Goal: Information Seeking & Learning: Learn about a topic

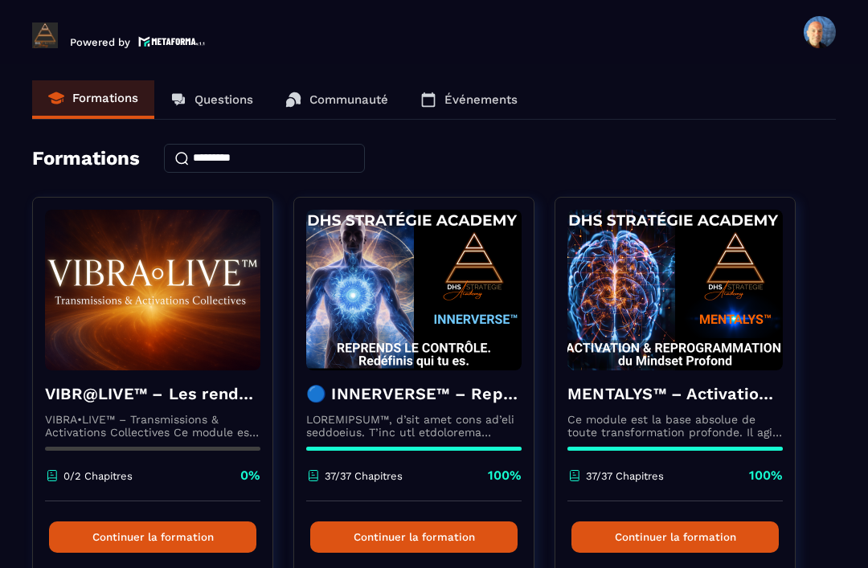
click at [207, 114] on link "Questions" at bounding box center [211, 99] width 115 height 39
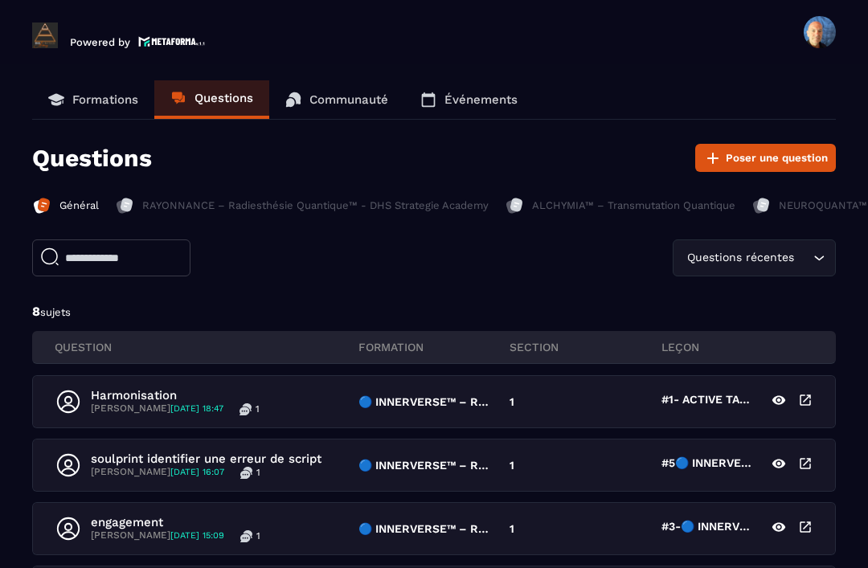
click at [341, 113] on link "Communauté" at bounding box center [336, 99] width 135 height 39
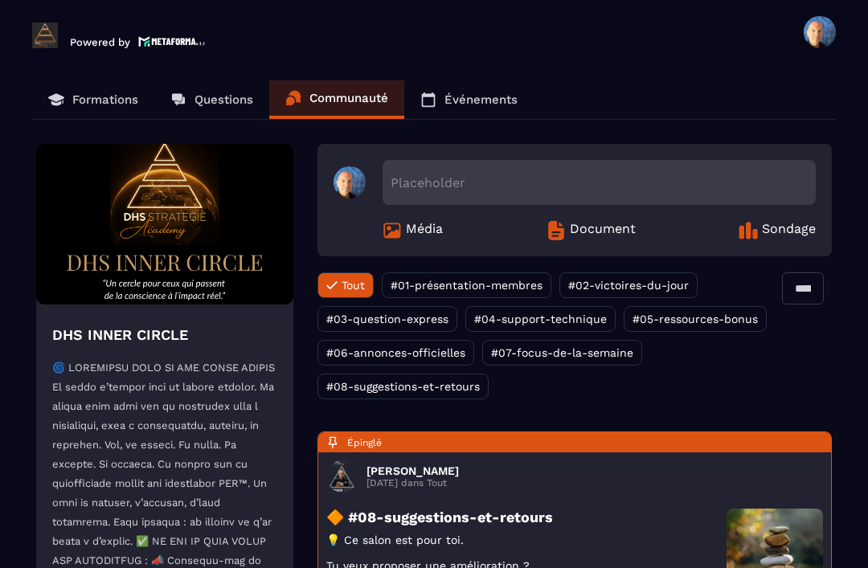
click at [89, 95] on p "Formations" at bounding box center [105, 99] width 66 height 14
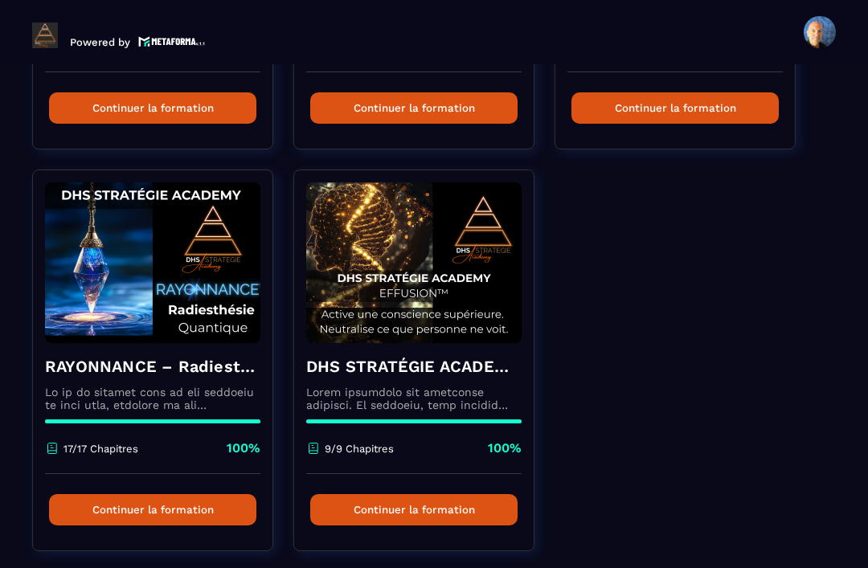
scroll to position [830, 0]
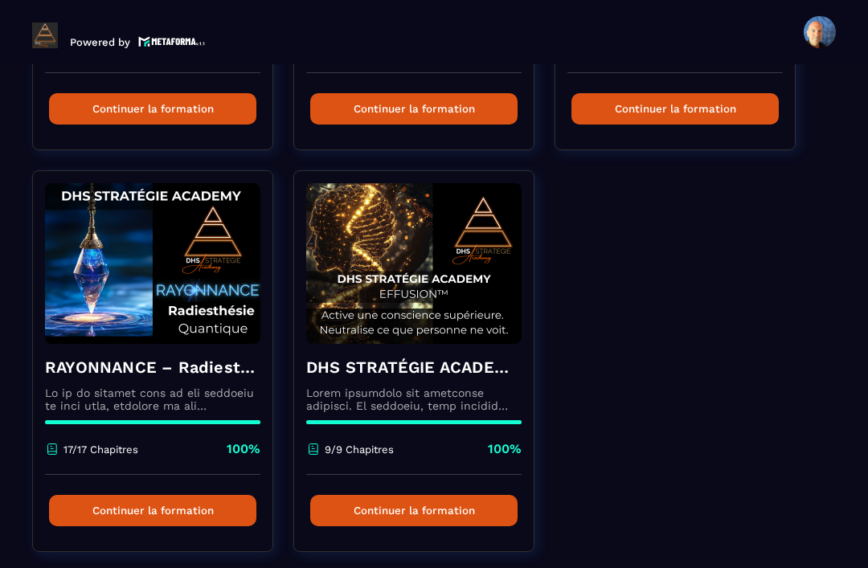
click at [141, 369] on h4 "RAYONNANCE – Radiesthésie Quantique™ - DHS Strategie Academy" at bounding box center [152, 367] width 215 height 23
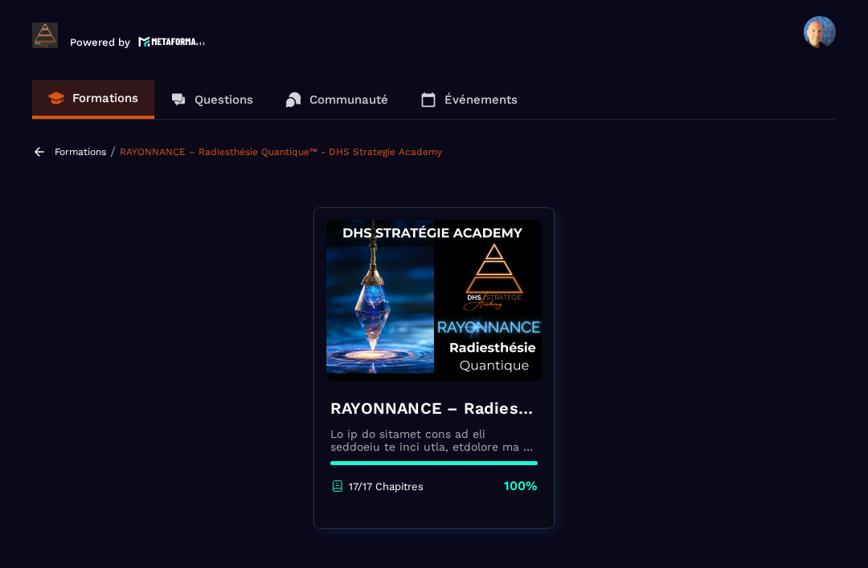
scroll to position [0, 0]
click at [207, 103] on p "Questions" at bounding box center [224, 99] width 59 height 14
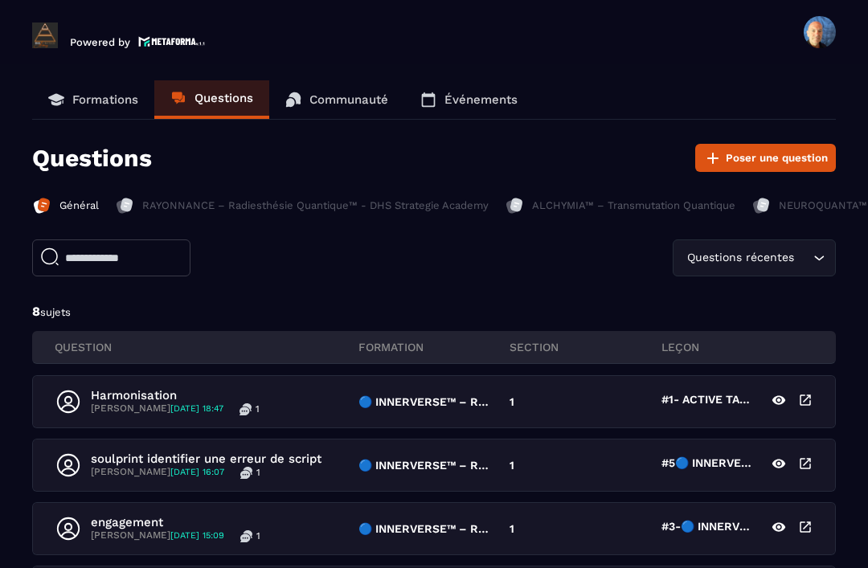
click at [494, 108] on link "Événements" at bounding box center [468, 99] width 129 height 39
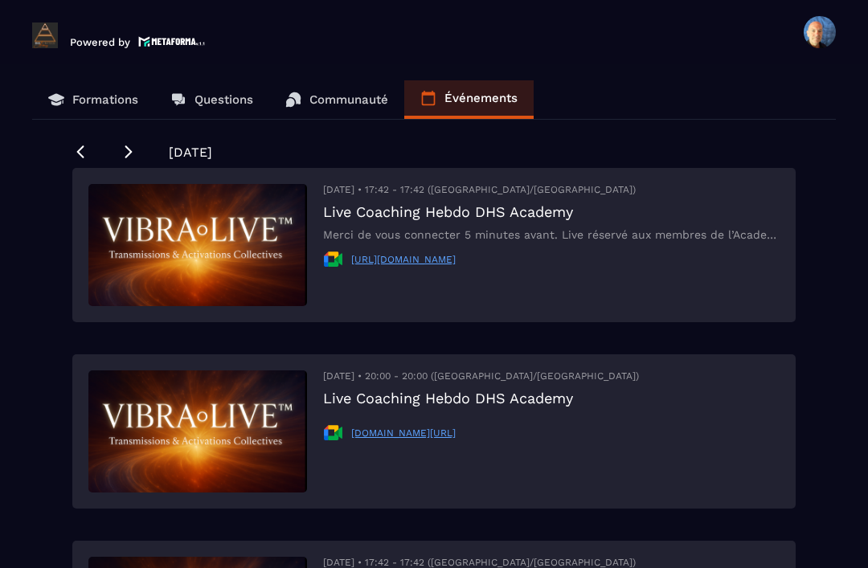
click at [136, 150] on icon at bounding box center [129, 152] width 16 height 16
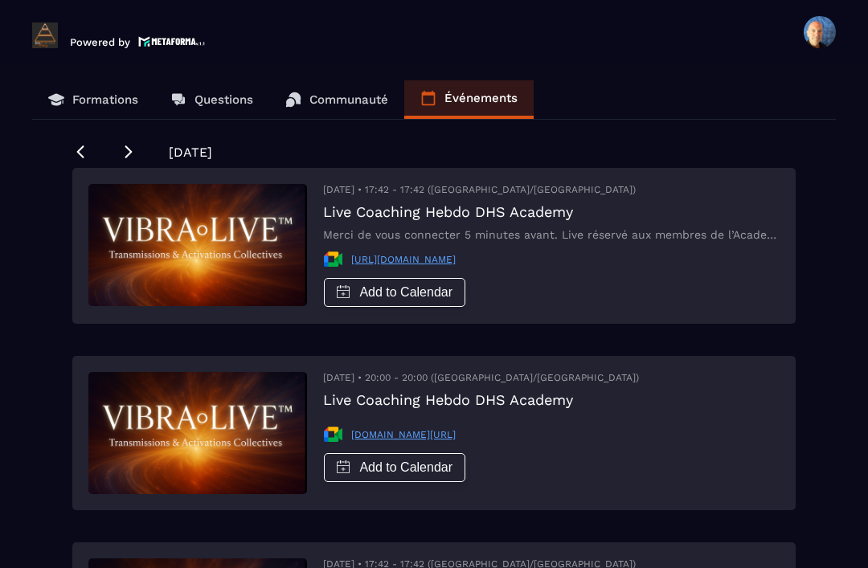
click at [131, 148] on icon at bounding box center [129, 152] width 16 height 16
click at [121, 154] on icon at bounding box center [129, 152] width 16 height 16
click at [76, 148] on icon at bounding box center [80, 152] width 16 height 16
click at [74, 154] on icon at bounding box center [80, 152] width 16 height 16
click at [87, 154] on icon at bounding box center [80, 152] width 16 height 16
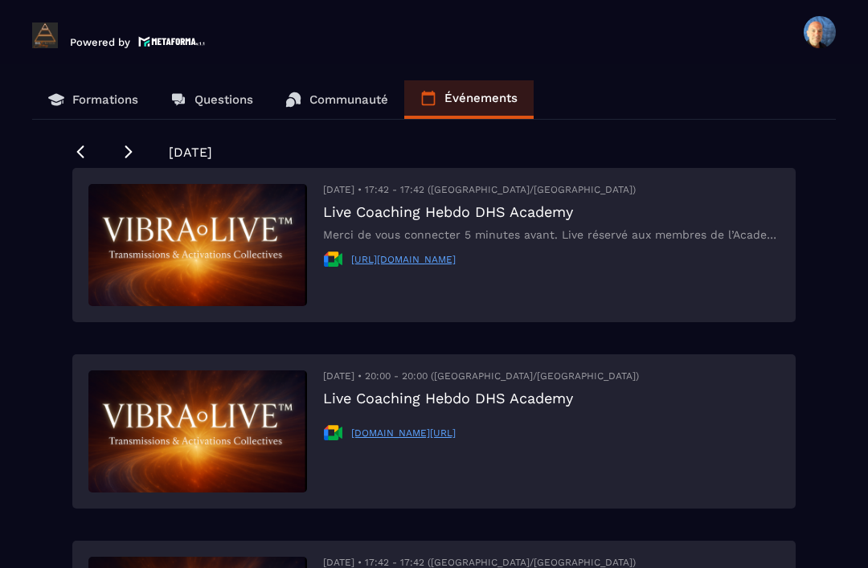
click at [68, 134] on div "Formations Questions Communauté Événements [DATE] [DATE] • 17:42 - 17:42 ([GEOG…" at bounding box center [434, 326] width 836 height 492
click at [77, 152] on icon at bounding box center [80, 152] width 7 height 13
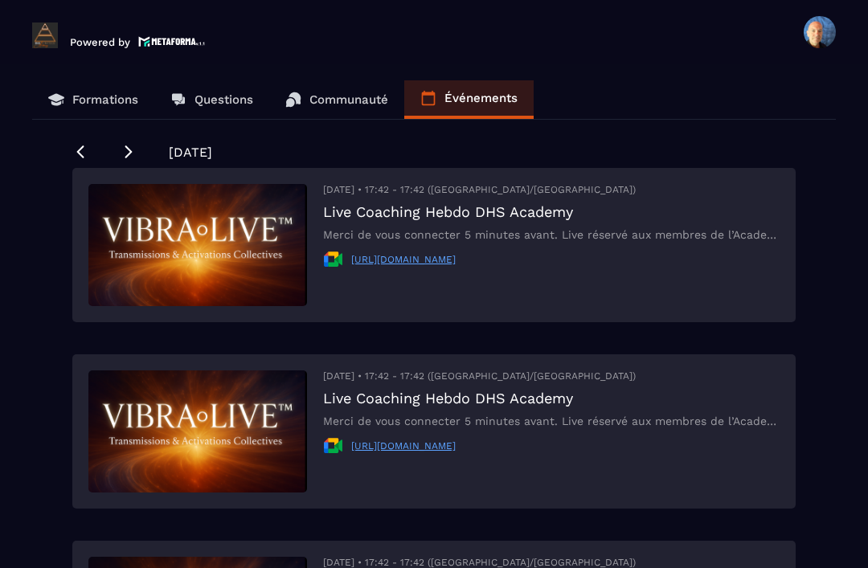
click at [469, 80] on link "Événements" at bounding box center [468, 99] width 129 height 39
click at [132, 144] on icon at bounding box center [129, 152] width 16 height 16
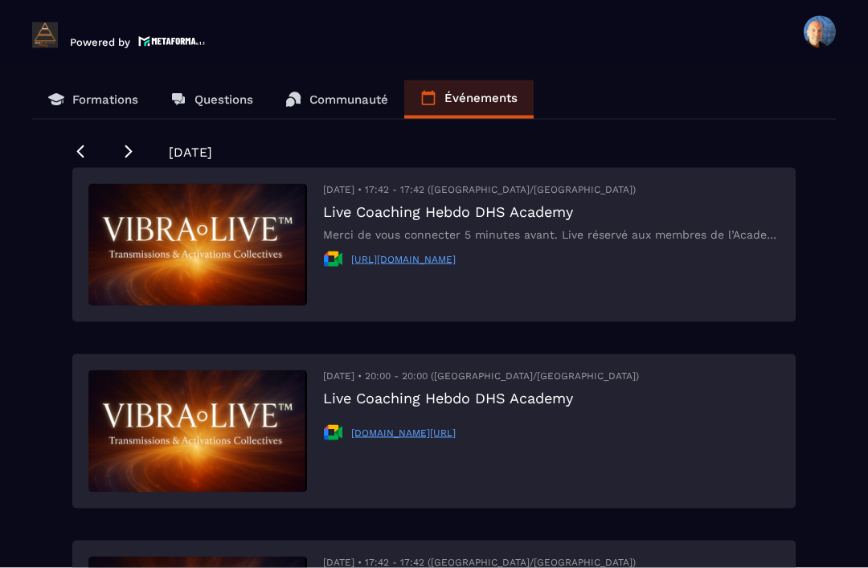
scroll to position [51, 0]
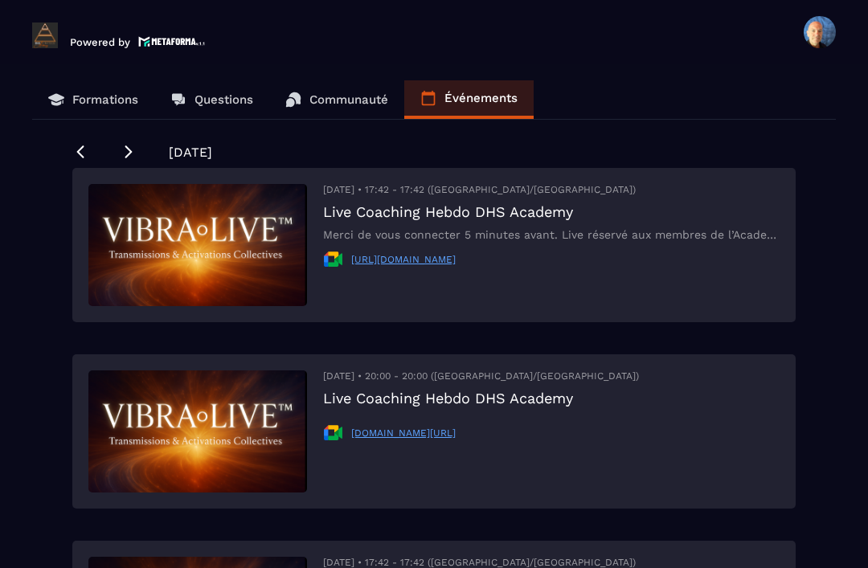
click at [444, 184] on div "[DATE] • 17:42 - 17:42 ([GEOGRAPHIC_DATA]/[GEOGRAPHIC_DATA]) Live Coaching Hebd…" at bounding box center [551, 245] width 457 height 122
click at [456, 254] on link "[URL][DOMAIN_NAME]" at bounding box center [403, 259] width 105 height 11
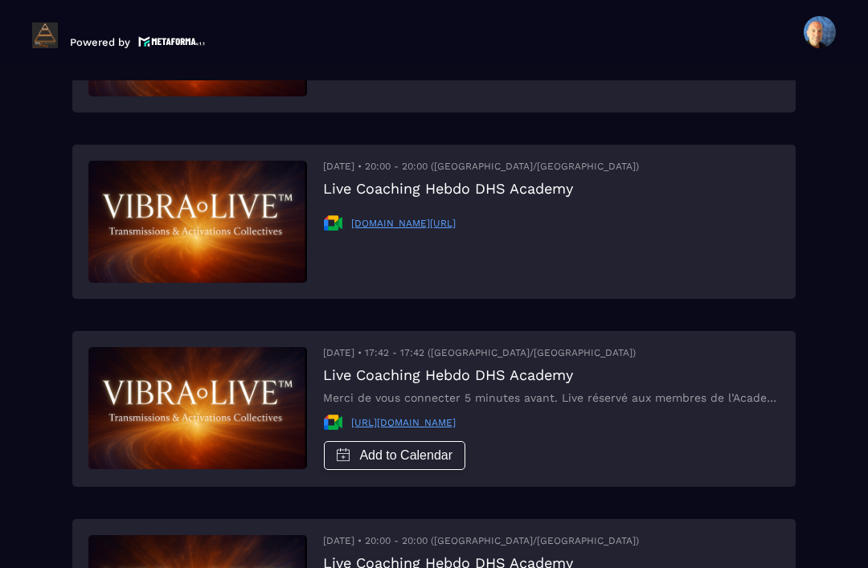
scroll to position [209, 0]
click at [447, 181] on h3 "Live Coaching Hebdo DHS Academy" at bounding box center [481, 189] width 316 height 17
click at [193, 185] on img at bounding box center [197, 223] width 219 height 122
click at [260, 193] on img at bounding box center [197, 223] width 219 height 122
click at [420, 219] on link "[DOMAIN_NAME][URL]" at bounding box center [403, 224] width 105 height 11
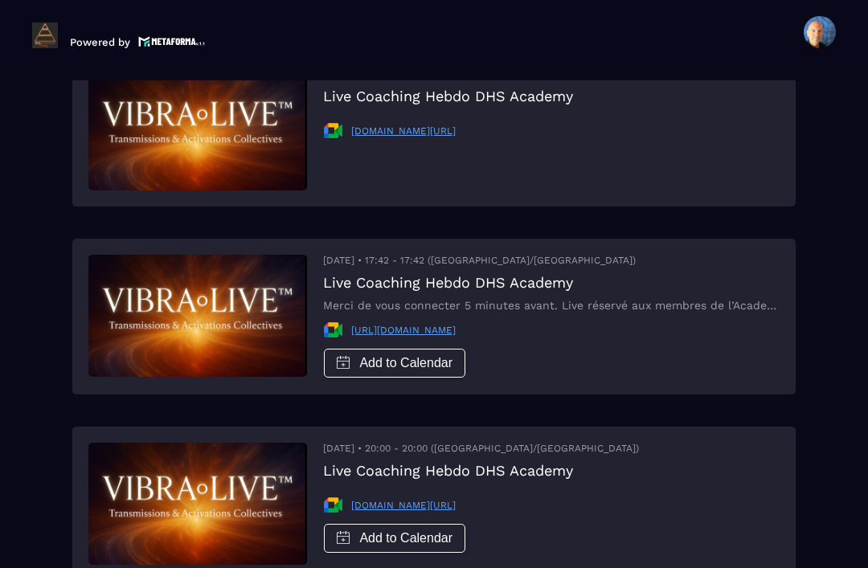
scroll to position [2, 0]
